Goal: Task Accomplishment & Management: Complete application form

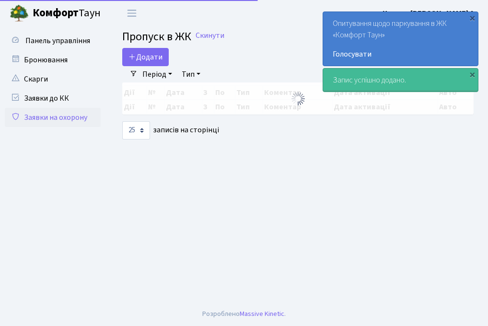
select select "25"
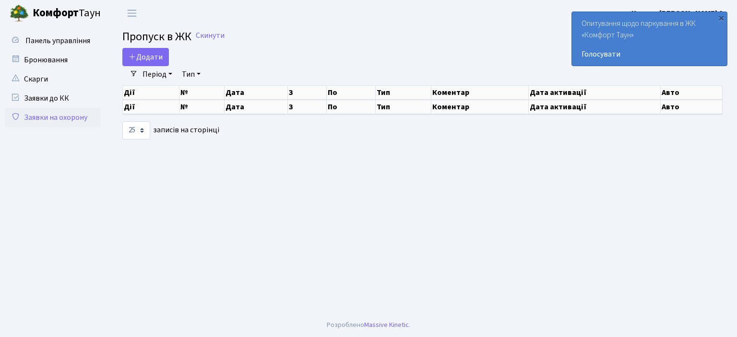
click at [51, 116] on link "Заявки на охорону" at bounding box center [53, 117] width 96 height 19
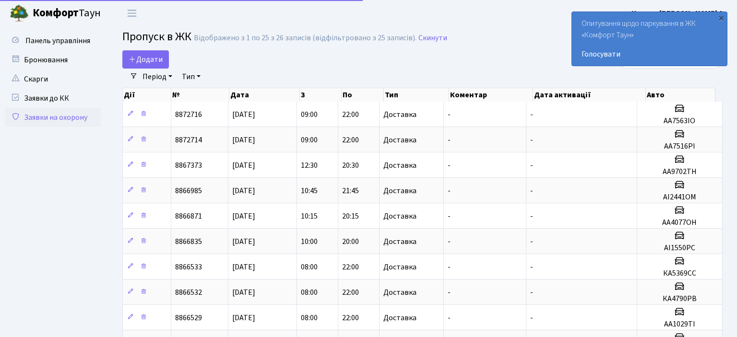
select select "25"
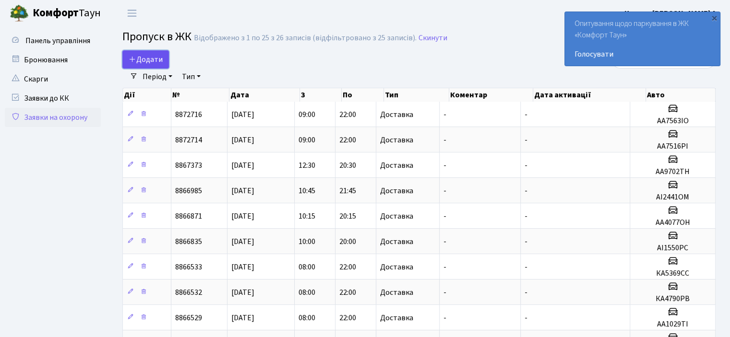
click at [157, 61] on span "Додати" at bounding box center [146, 59] width 34 height 11
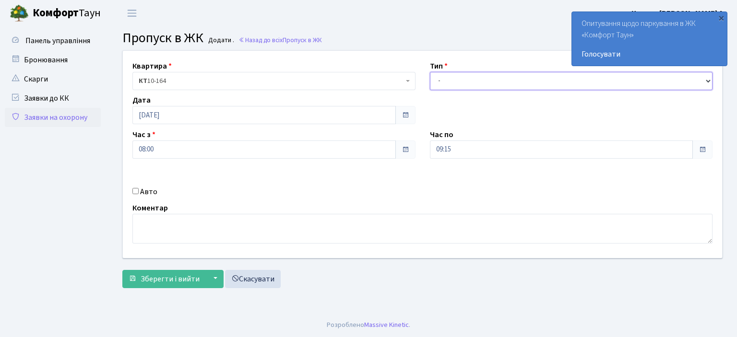
click at [711, 83] on select "- Доставка Таксі Гості Сервіс" at bounding box center [571, 81] width 283 height 18
select select "1"
click at [430, 72] on select "- Доставка Таксі Гості Сервіс" at bounding box center [571, 81] width 283 height 18
click at [136, 190] on input "Авто" at bounding box center [135, 191] width 6 height 6
checkbox input "true"
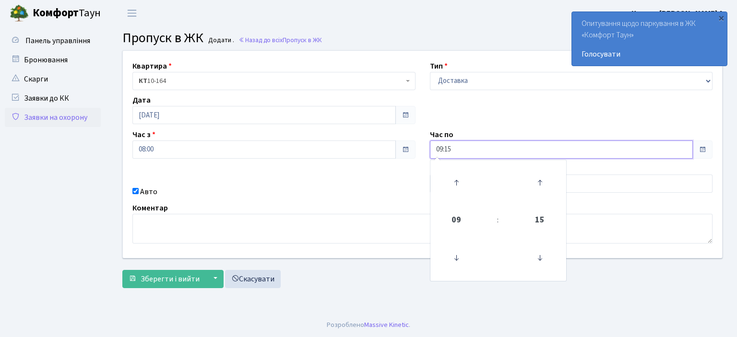
drag, startPoint x: 443, startPoint y: 146, endPoint x: 418, endPoint y: 148, distance: 24.5
click at [419, 147] on div "Квартира <b>КТ</b>&nbsp;&nbsp;&nbsp;&nbsp;10-164 КТ 10-164 Тип - Доставка Таксі…" at bounding box center [423, 154] width 614 height 207
type input "22:00"
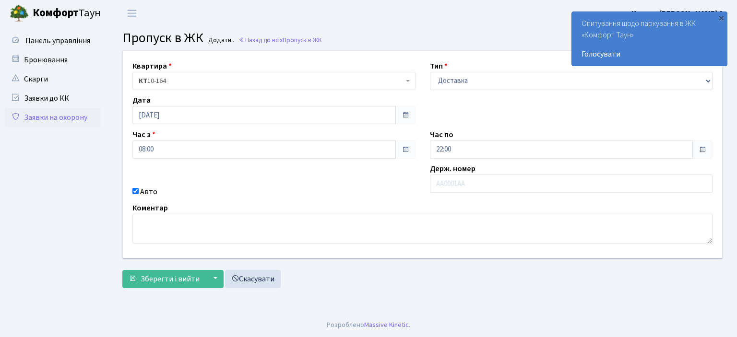
click at [408, 185] on div "Квартира <b>КТ</b>&nbsp;&nbsp;&nbsp;&nbsp;10-164 КТ 10-164 Тип - Доставка Таксі…" at bounding box center [423, 154] width 614 height 207
click at [449, 185] on input "text" at bounding box center [571, 184] width 283 height 18
type input "KA9051EM"
click at [194, 276] on span "Зберегти і вийти" at bounding box center [170, 279] width 59 height 11
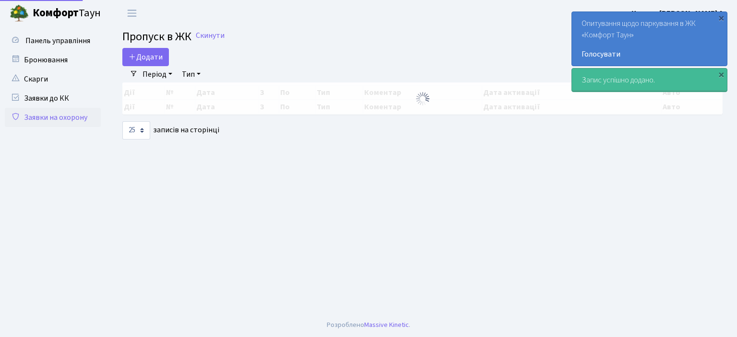
select select "25"
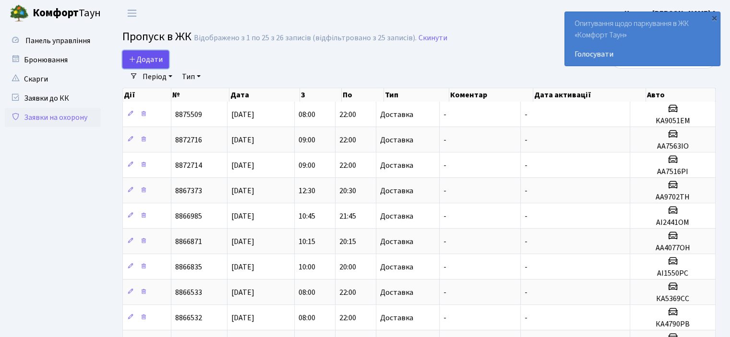
click at [134, 59] on icon at bounding box center [133, 59] width 8 height 8
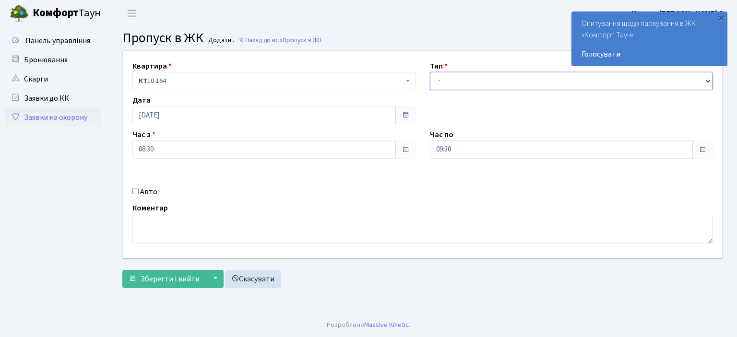
click at [709, 81] on select "- Доставка Таксі Гості Сервіс" at bounding box center [571, 81] width 283 height 18
select select "1"
click at [430, 72] on select "- Доставка Таксі Гості Сервіс" at bounding box center [571, 81] width 283 height 18
click at [133, 191] on input "Авто" at bounding box center [135, 191] width 6 height 6
checkbox input "true"
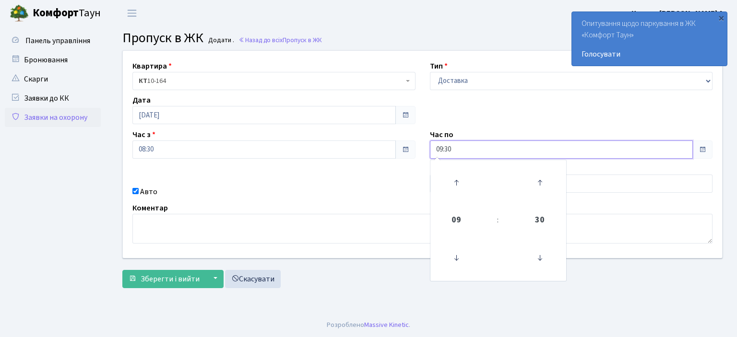
drag, startPoint x: 456, startPoint y: 151, endPoint x: 406, endPoint y: 152, distance: 49.9
click at [407, 153] on div "Квартира <b>КТ</b>&nbsp;&nbsp;&nbsp;&nbsp;10-164 КТ 10-164 Тип - Доставка Таксі…" at bounding box center [423, 154] width 614 height 207
type input "22:00"
click at [420, 193] on div "Авто" at bounding box center [273, 192] width 297 height 12
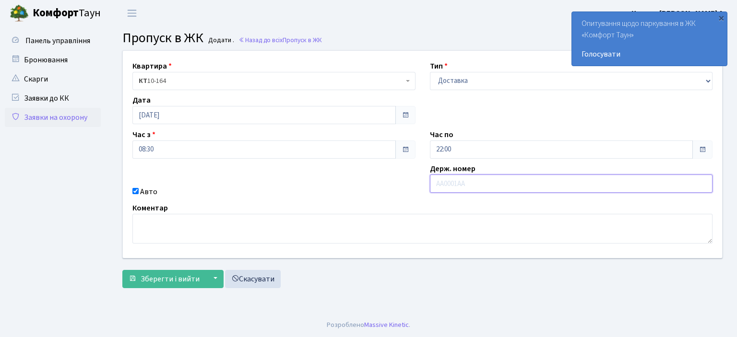
click at [436, 183] on input "text" at bounding box center [571, 184] width 283 height 18
type input "AI6013MC"
click at [171, 278] on span "Зберегти і вийти" at bounding box center [170, 279] width 59 height 11
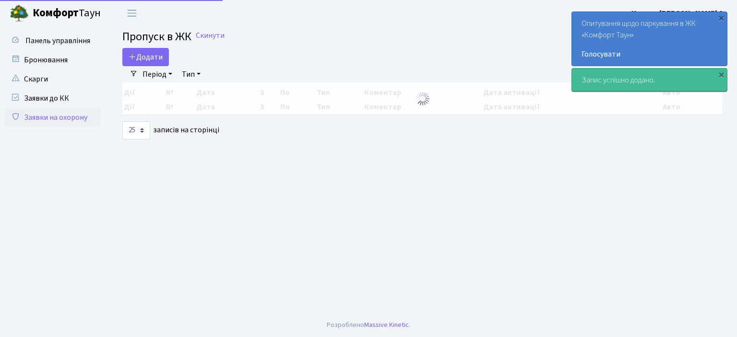
select select "25"
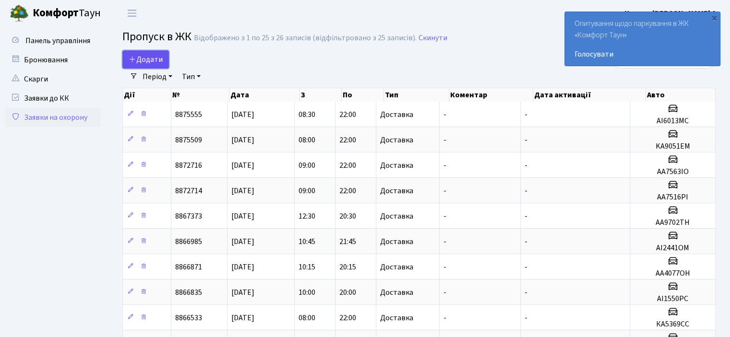
click at [144, 58] on span "Додати" at bounding box center [146, 59] width 34 height 11
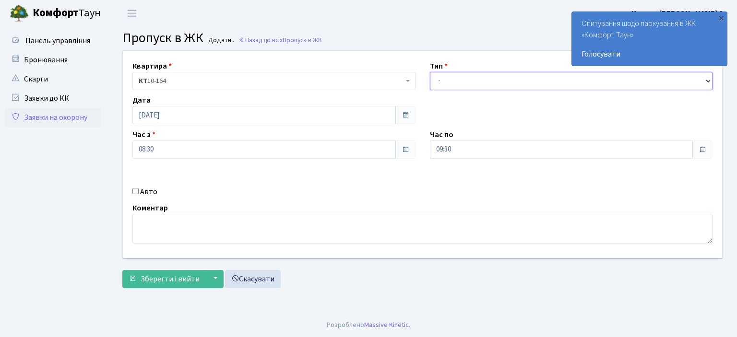
click at [707, 78] on select "- Доставка Таксі Гості Сервіс" at bounding box center [571, 81] width 283 height 18
select select "1"
click at [430, 72] on select "- Доставка Таксі Гості Сервіс" at bounding box center [571, 81] width 283 height 18
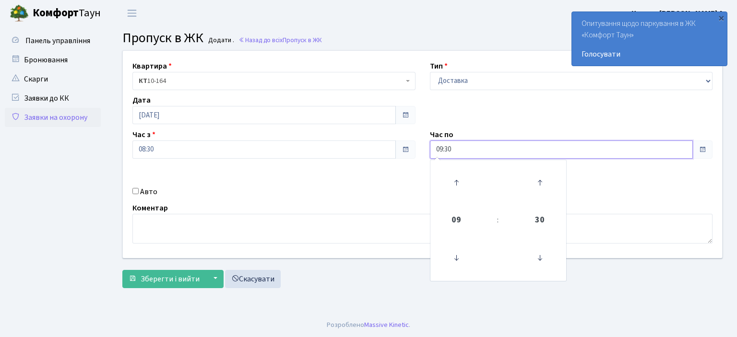
drag, startPoint x: 439, startPoint y: 148, endPoint x: 422, endPoint y: 148, distance: 17.3
click at [423, 148] on div "Час по 09:30 09 : 30 00 01 02 03 04 05 06 07 08 09 10 11 12 13 14 15 16 17 18 1…" at bounding box center [571, 144] width 297 height 30
type input "1"
type input "22:00"
click at [134, 192] on input "Авто" at bounding box center [135, 191] width 6 height 6
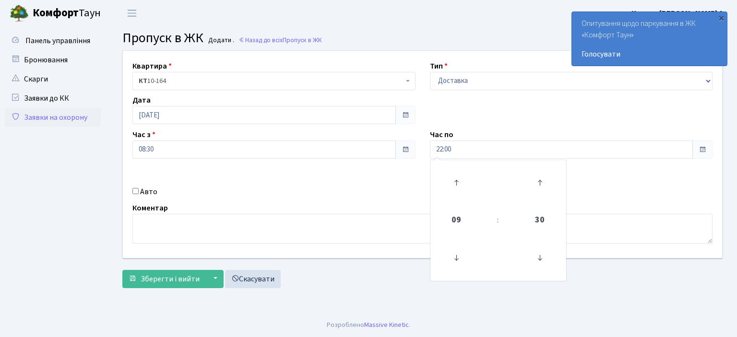
checkbox input "true"
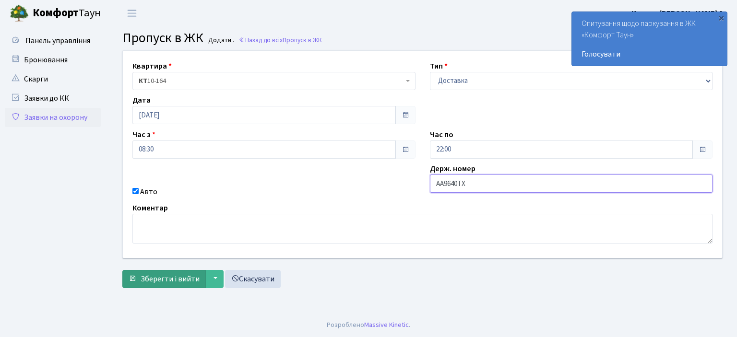
type input "AA9640TX"
click at [188, 279] on span "Зберегти і вийти" at bounding box center [170, 279] width 59 height 11
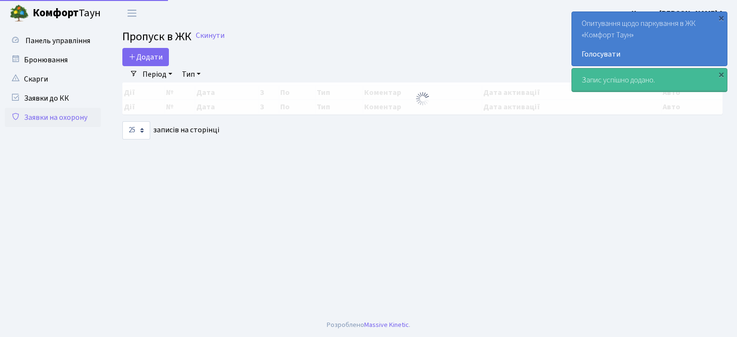
select select "25"
